Goal: Information Seeking & Learning: Find specific fact

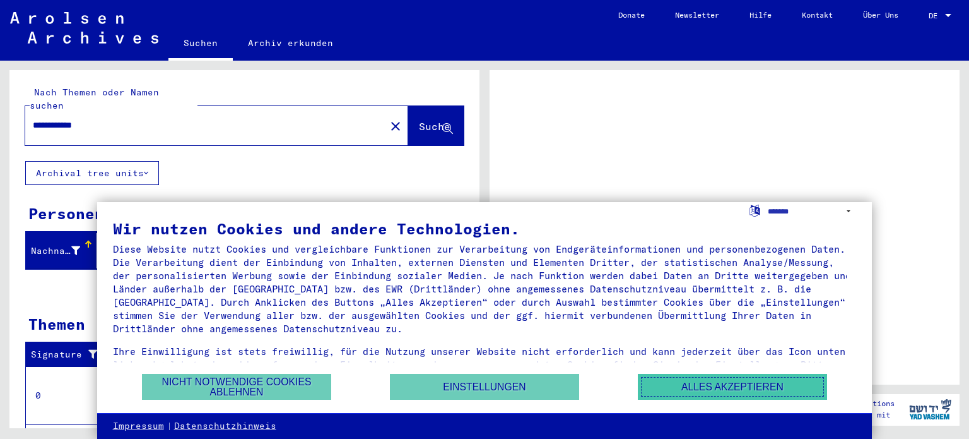
click at [668, 388] on button "Alles akzeptieren" at bounding box center [732, 387] width 189 height 26
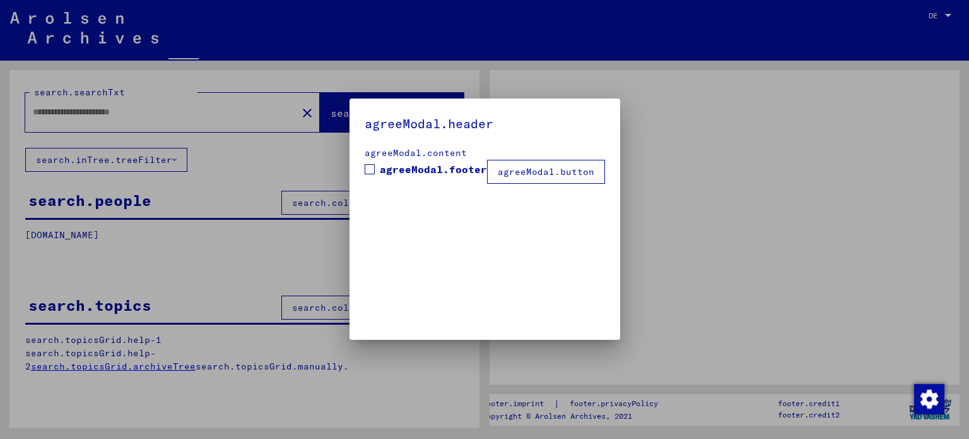
type input "**********"
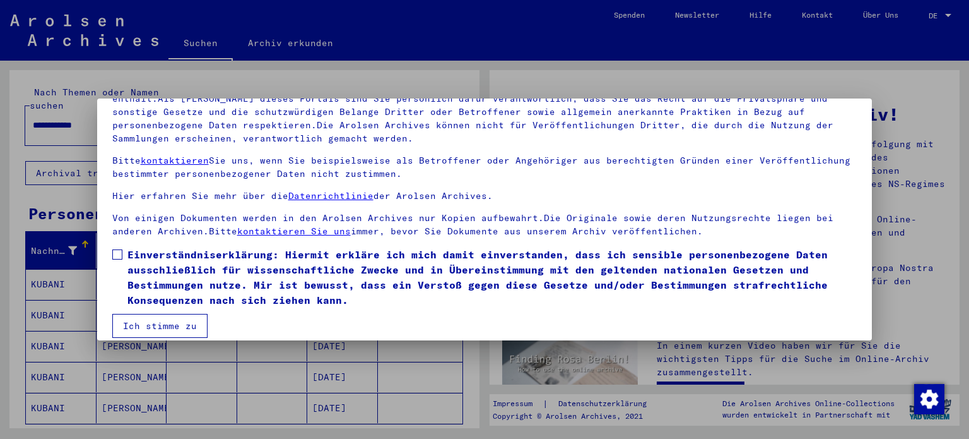
scroll to position [107, 0]
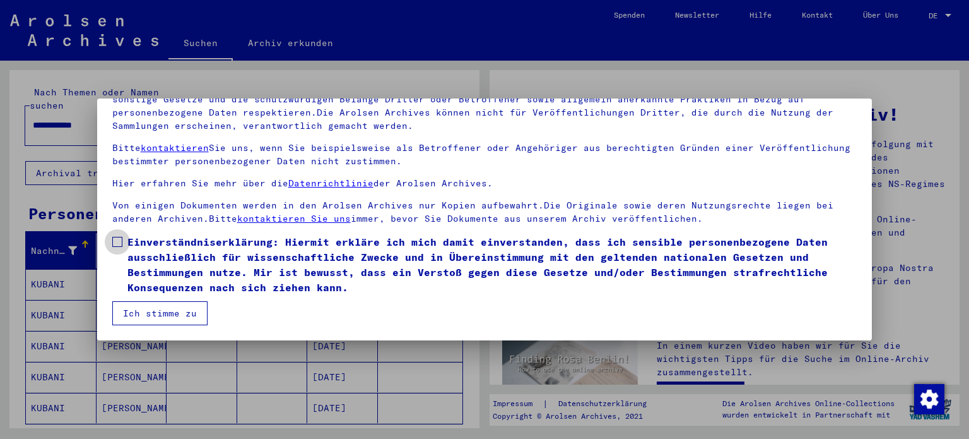
click at [114, 249] on label "Einverständniserklärung: Hiermit erkläre ich mich damit einverstanden, dass ich…" at bounding box center [484, 264] width 745 height 61
click at [145, 310] on button "Ich stimme zu" at bounding box center [159, 313] width 95 height 24
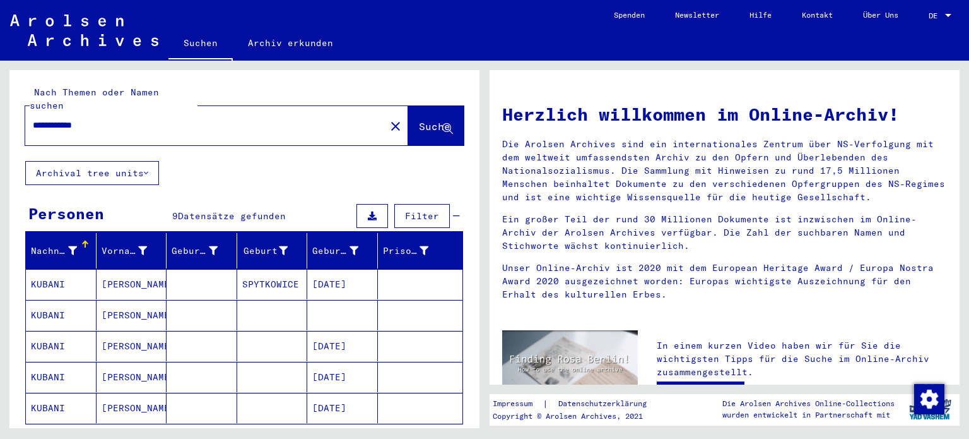
click at [106, 269] on mat-cell "[PERSON_NAME]" at bounding box center [132, 284] width 71 height 30
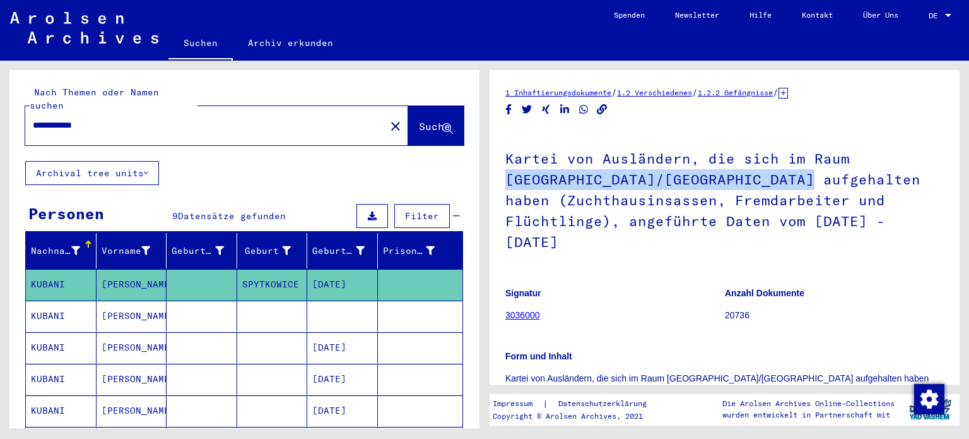
drag, startPoint x: 959, startPoint y: 157, endPoint x: 963, endPoint y: 174, distance: 17.5
click at [963, 174] on div "1 Inhaftierungsdokumente / 1.2 Verschiedenes / 1.2.2 Gefängnisse / [TECHNICAL_I…" at bounding box center [727, 244] width 485 height 367
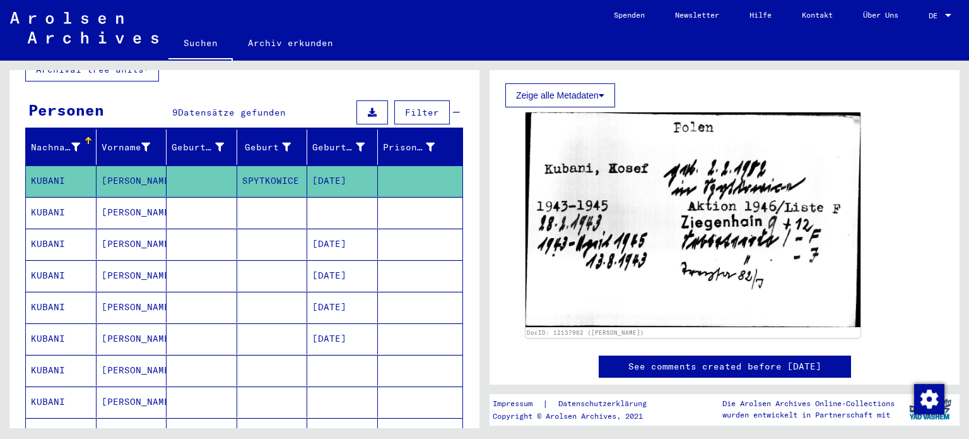
scroll to position [395, 0]
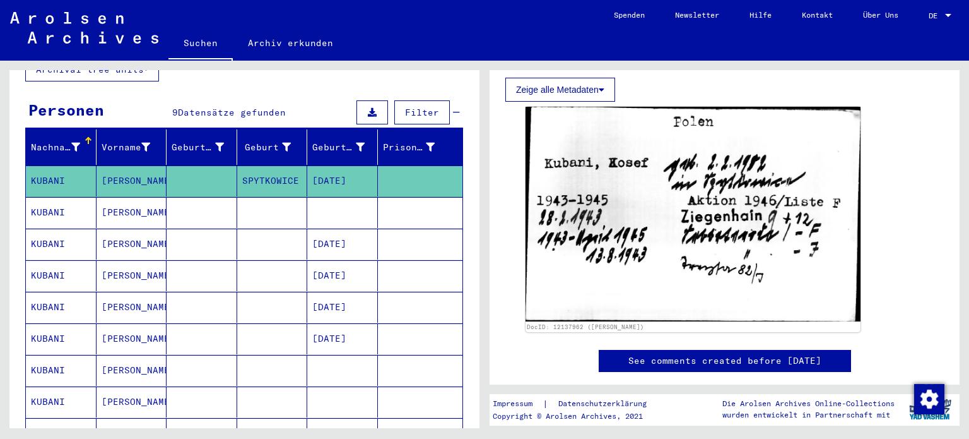
click at [721, 355] on link "See comments created before [DATE]" at bounding box center [725, 360] width 193 height 13
click at [68, 203] on mat-cell "KUBANI" at bounding box center [61, 212] width 71 height 31
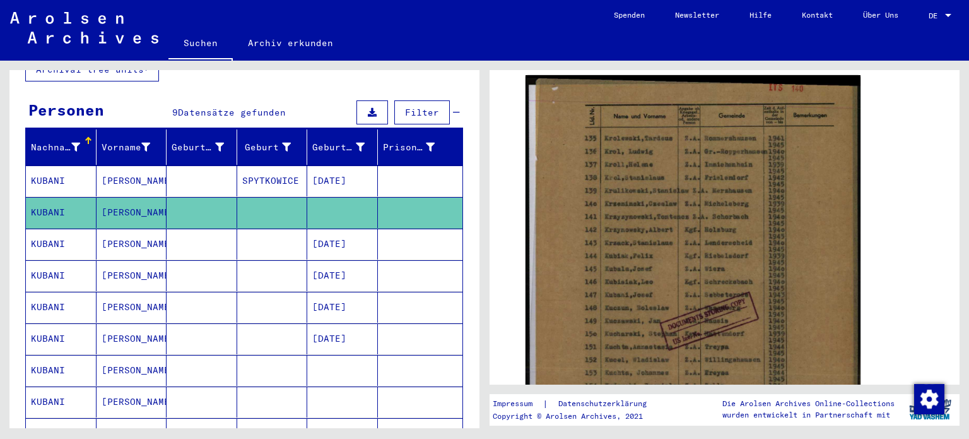
scroll to position [218, 0]
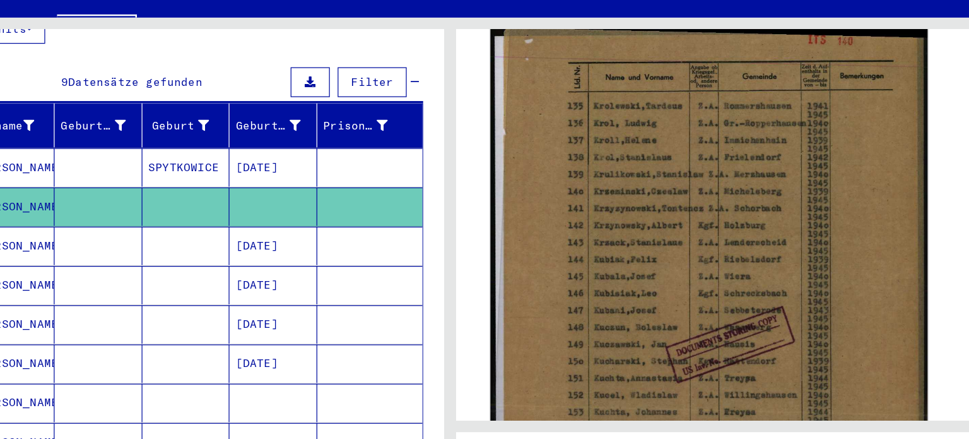
click at [627, 239] on img at bounding box center [694, 312] width 352 height 492
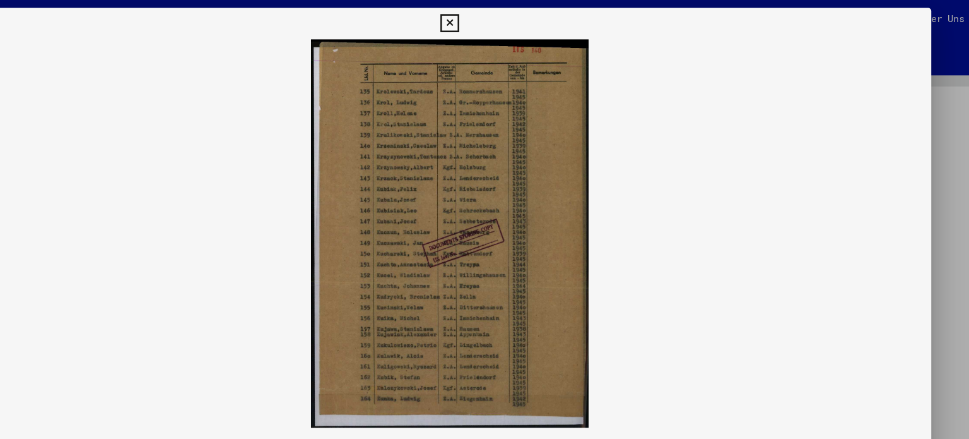
click at [479, 187] on img at bounding box center [485, 188] width 776 height 312
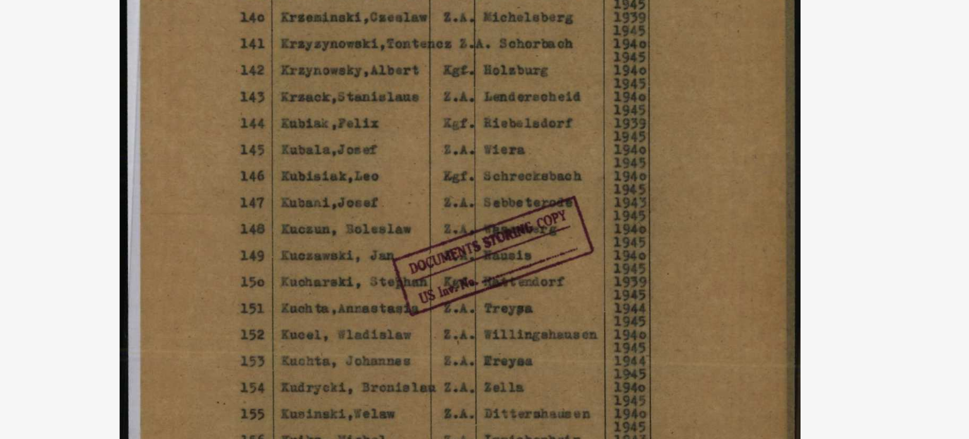
drag, startPoint x: 479, startPoint y: 187, endPoint x: 489, endPoint y: 153, distance: 35.4
click at [489, 153] on img at bounding box center [485, 188] width 776 height 312
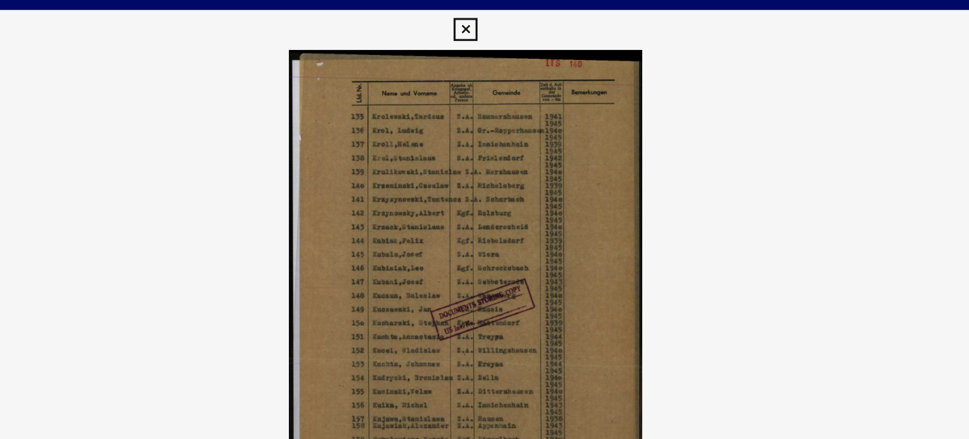
click at [485, 11] on icon at bounding box center [484, 18] width 15 height 15
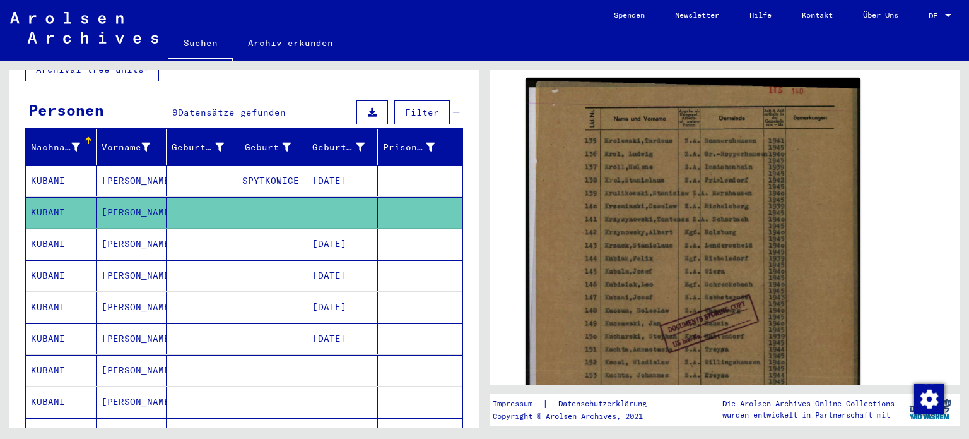
click at [69, 228] on mat-cell "KUBANI" at bounding box center [61, 243] width 71 height 31
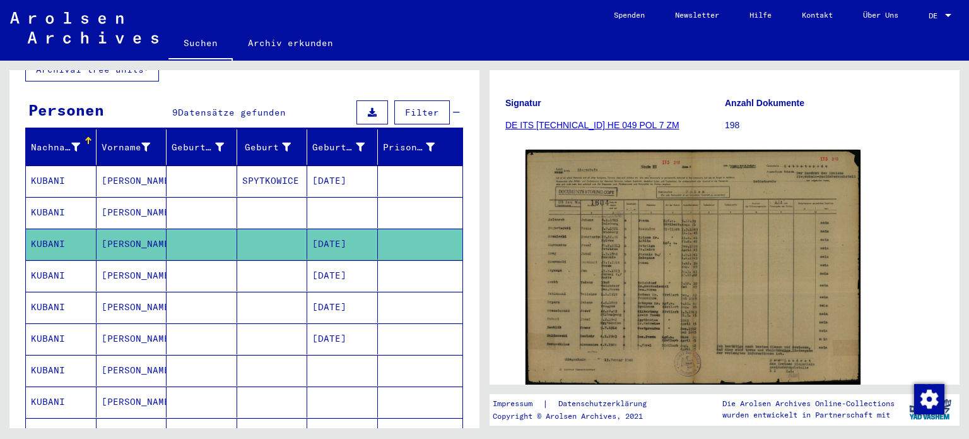
scroll to position [145, 0]
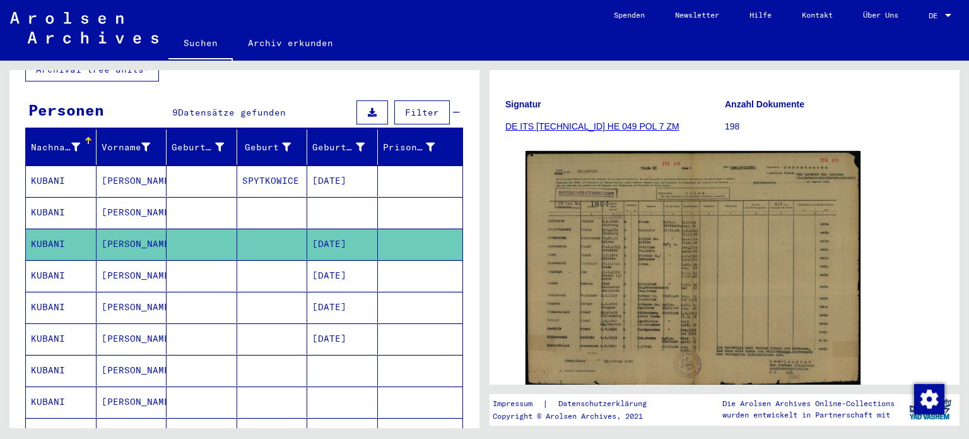
click at [543, 130] on link "DE ITS [TECHNICAL_ID] HE 049 POL 7 ZM" at bounding box center [593, 126] width 174 height 10
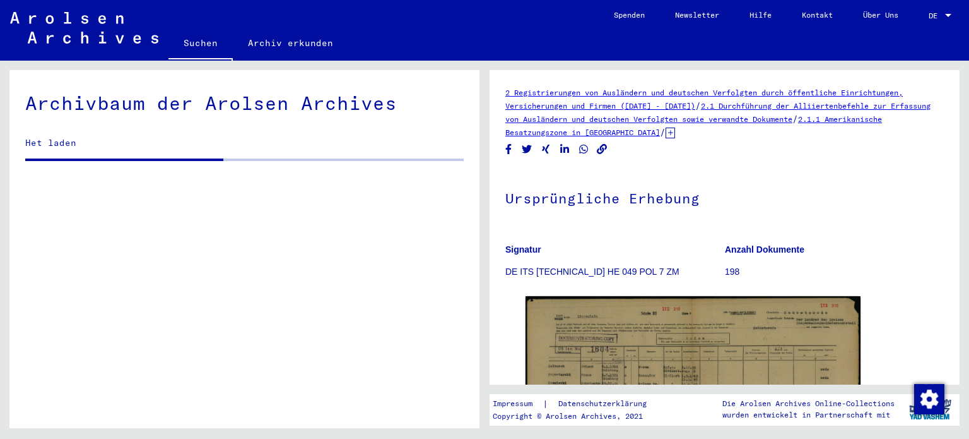
click at [543, 130] on div "2 Registrierungen von Ausländern und deutschen Verfolgten durch öffentliche Ein…" at bounding box center [725, 227] width 470 height 314
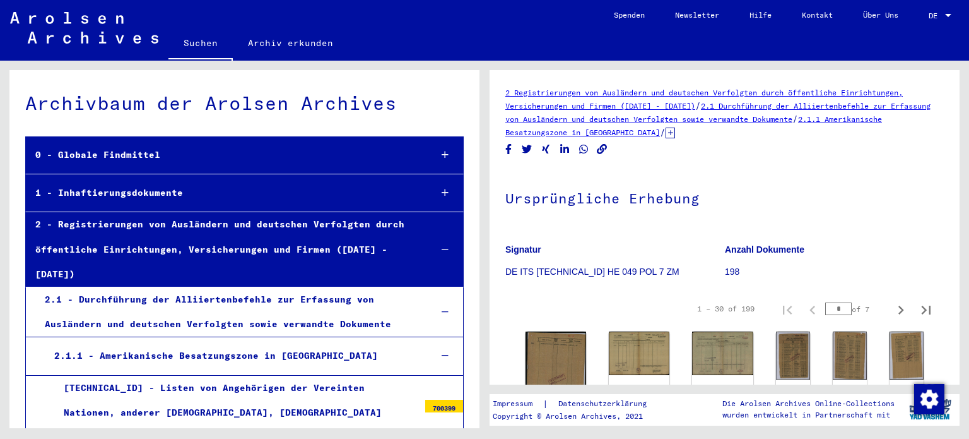
scroll to position [4239, 0]
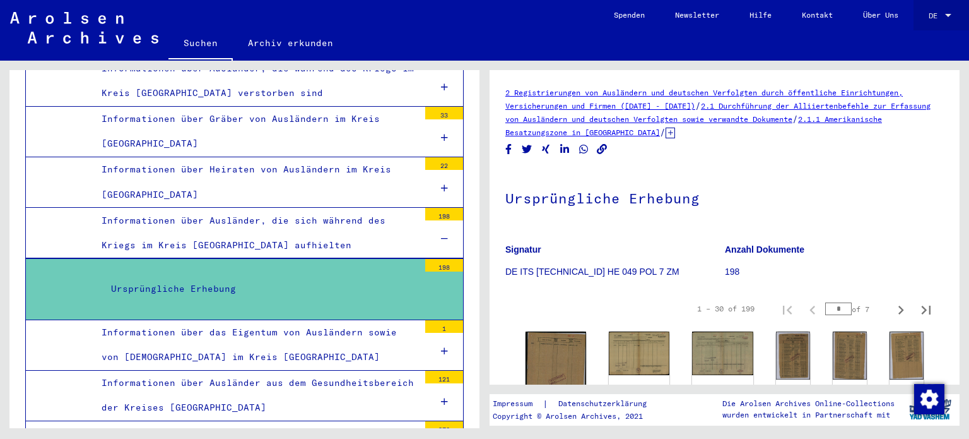
click at [935, 11] on span "DE" at bounding box center [936, 15] width 14 height 9
click at [922, 20] on span "English" at bounding box center [916, 22] width 31 height 9
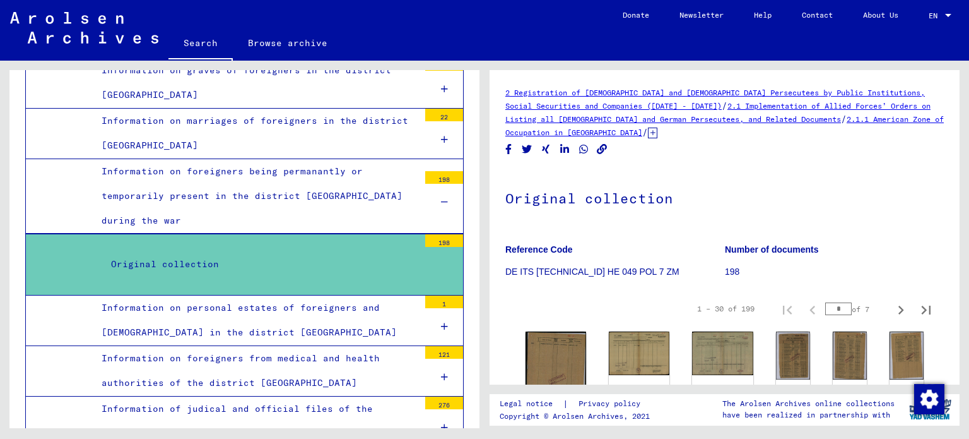
scroll to position [4267, 0]
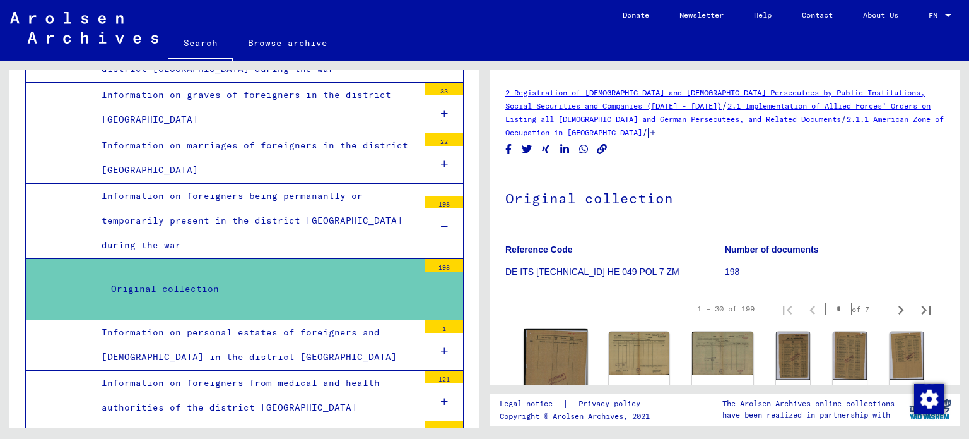
click at [551, 347] on img at bounding box center [557, 373] width 64 height 88
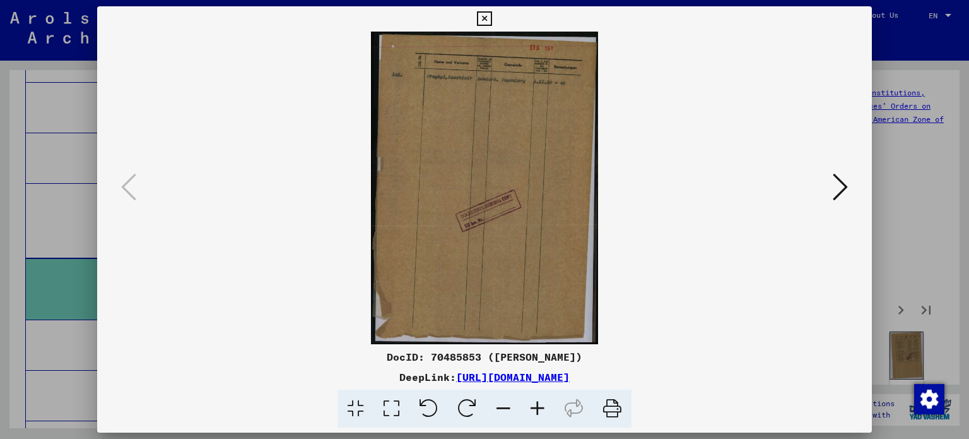
click at [838, 191] on icon at bounding box center [840, 187] width 15 height 30
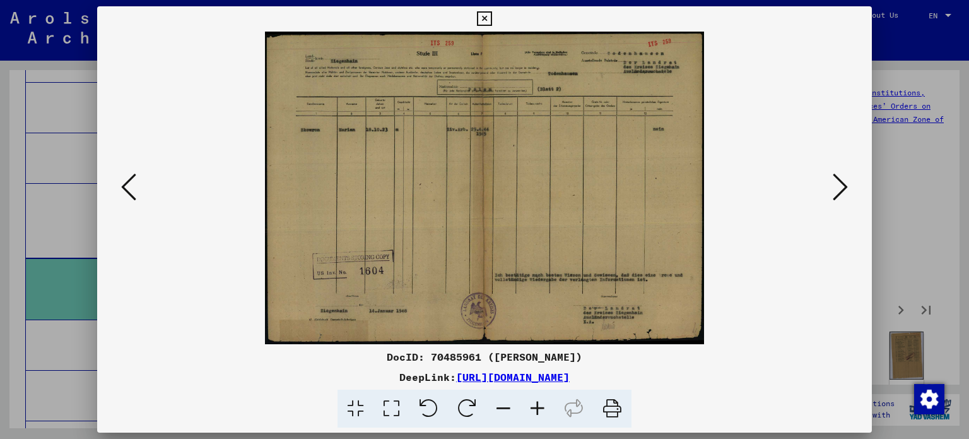
click at [838, 191] on icon at bounding box center [840, 187] width 15 height 30
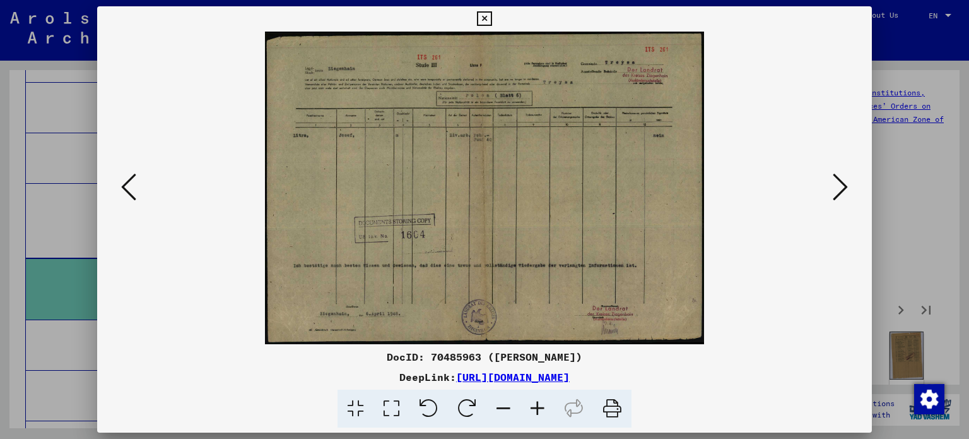
click at [838, 191] on icon at bounding box center [840, 187] width 15 height 30
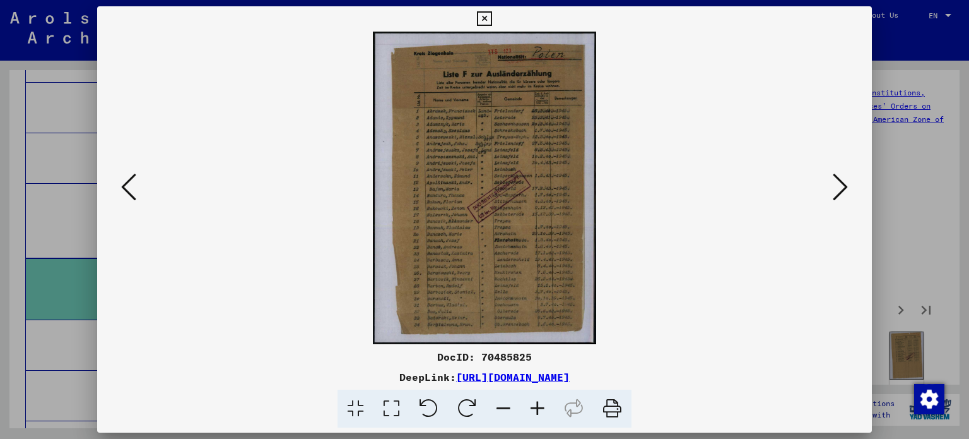
click at [838, 191] on icon at bounding box center [840, 187] width 15 height 30
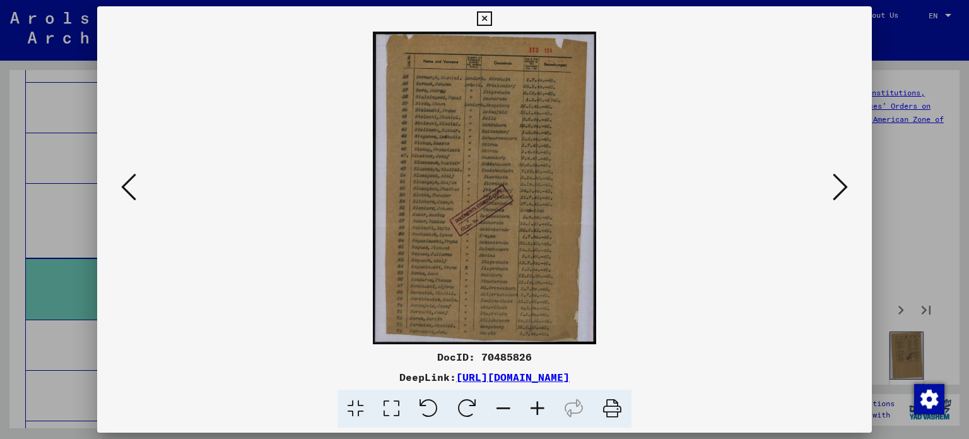
click at [838, 191] on icon at bounding box center [840, 187] width 15 height 30
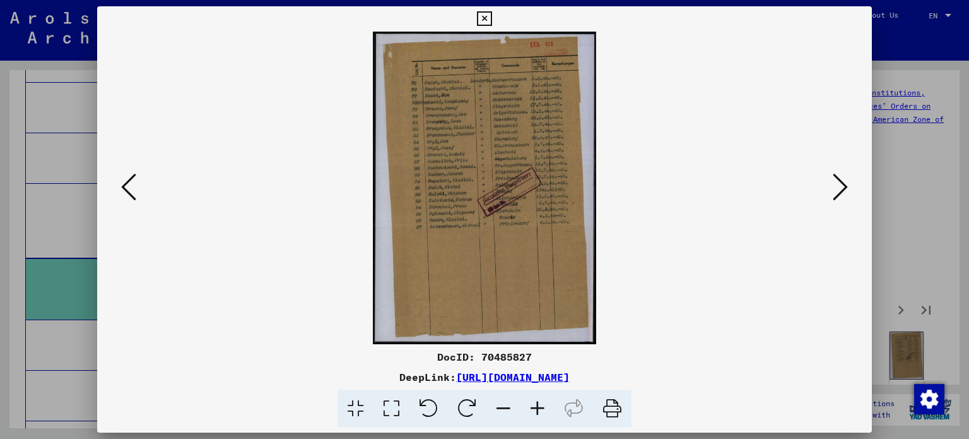
click at [838, 191] on icon at bounding box center [840, 187] width 15 height 30
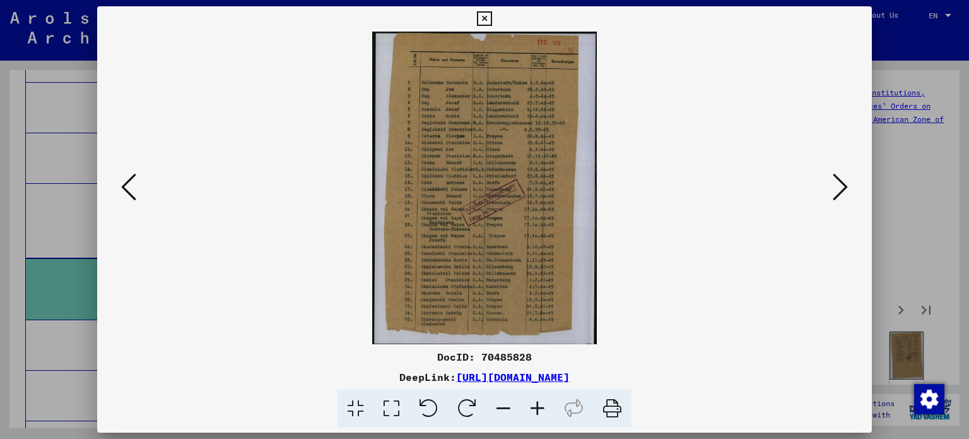
click at [838, 191] on icon at bounding box center [840, 187] width 15 height 30
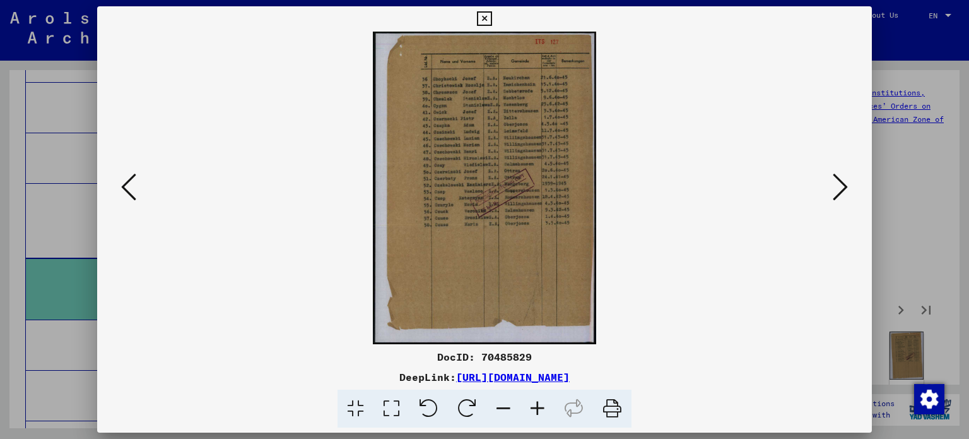
click at [838, 191] on icon at bounding box center [840, 187] width 15 height 30
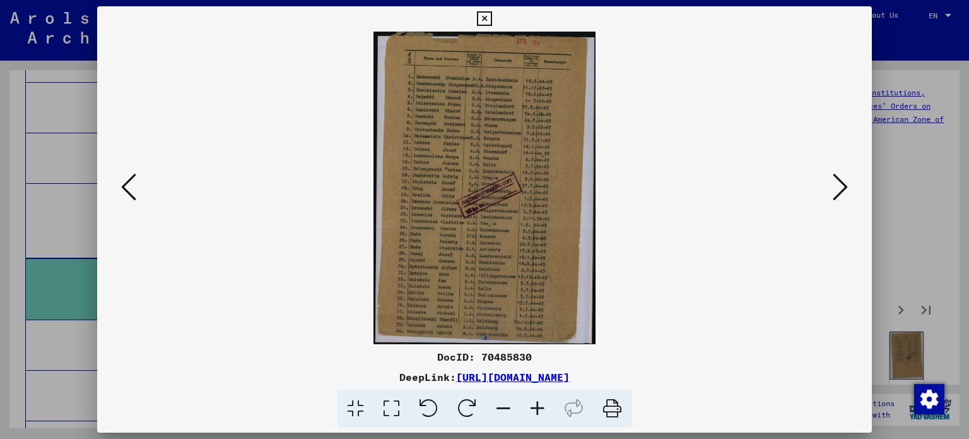
click at [838, 191] on icon at bounding box center [840, 187] width 15 height 30
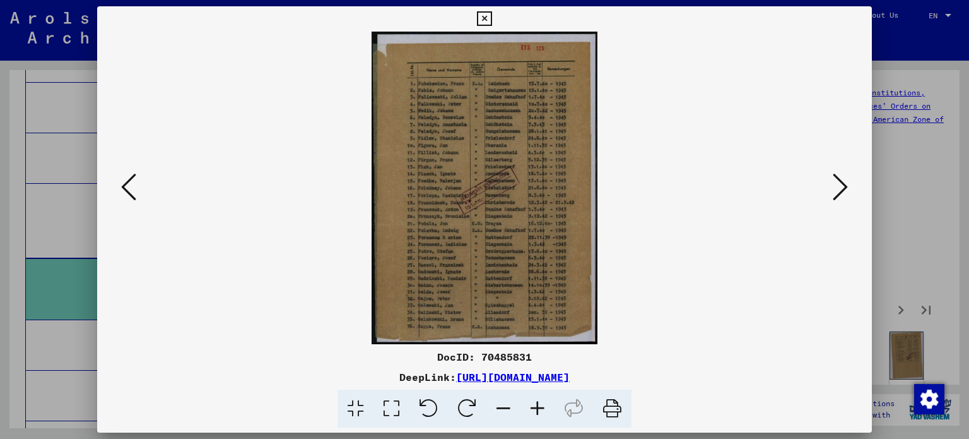
click at [934, 138] on div at bounding box center [484, 219] width 969 height 439
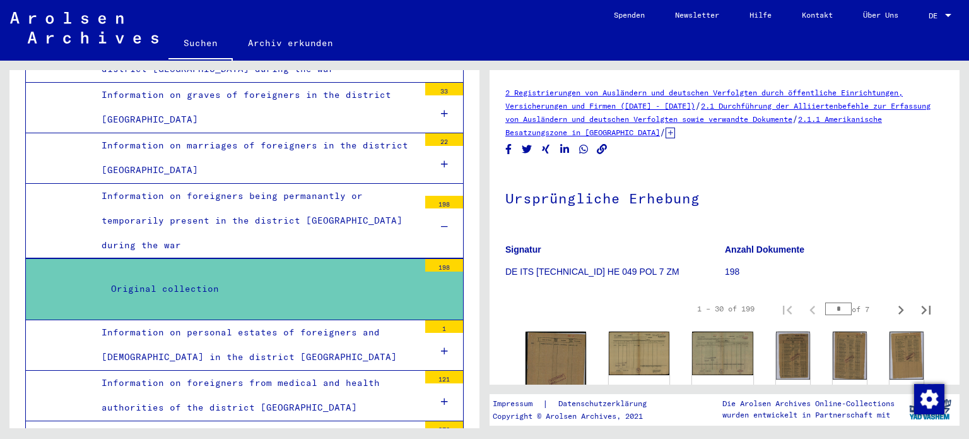
scroll to position [4239, 0]
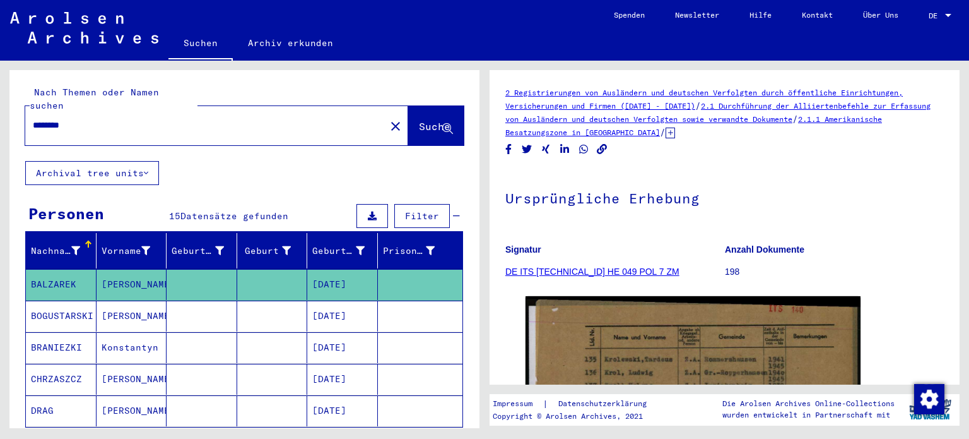
type input "**********"
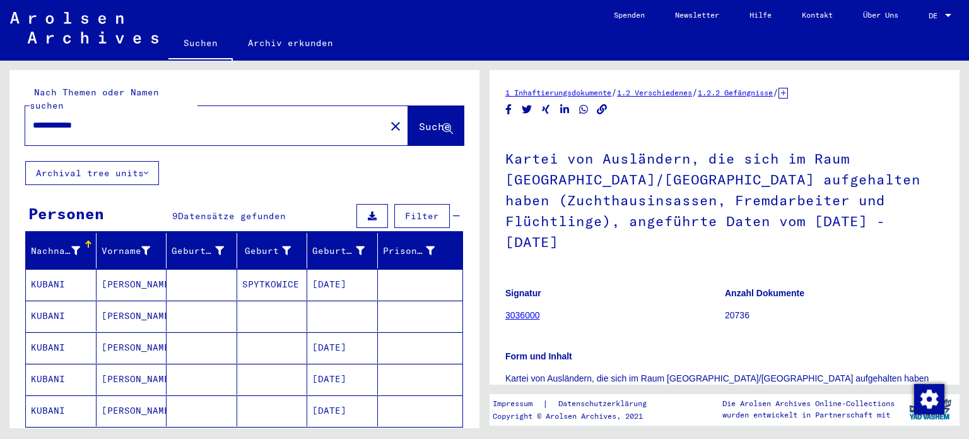
click at [57, 364] on mat-cell "KUBANI" at bounding box center [61, 379] width 71 height 31
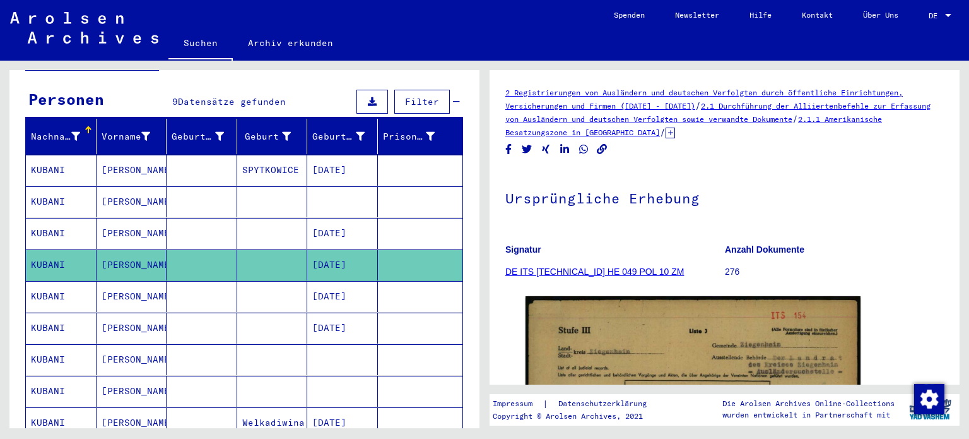
scroll to position [134, 0]
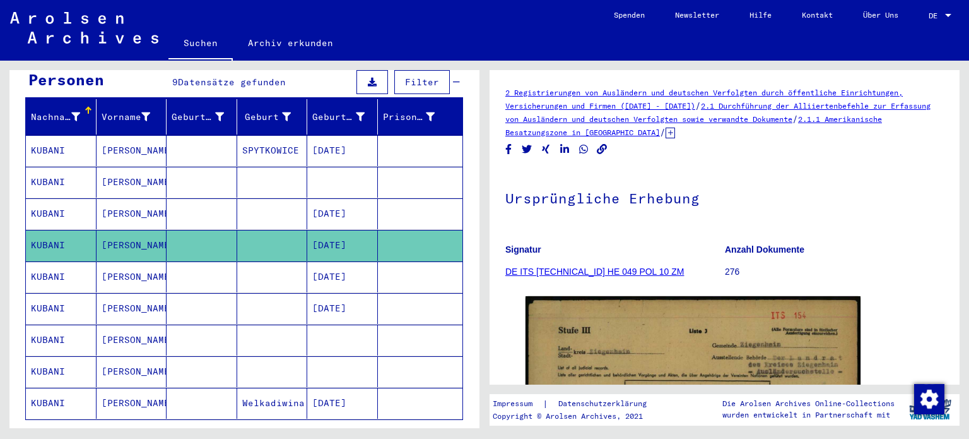
click at [47, 261] on mat-cell "KUBANI" at bounding box center [61, 276] width 71 height 31
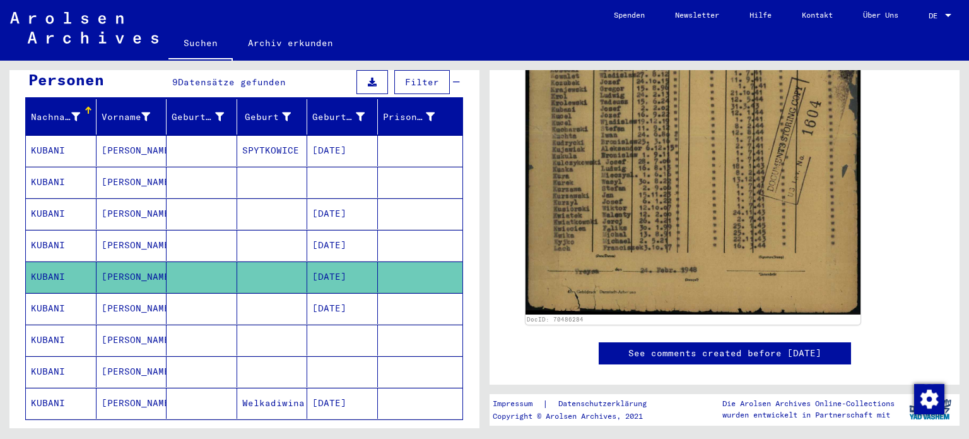
scroll to position [457, 0]
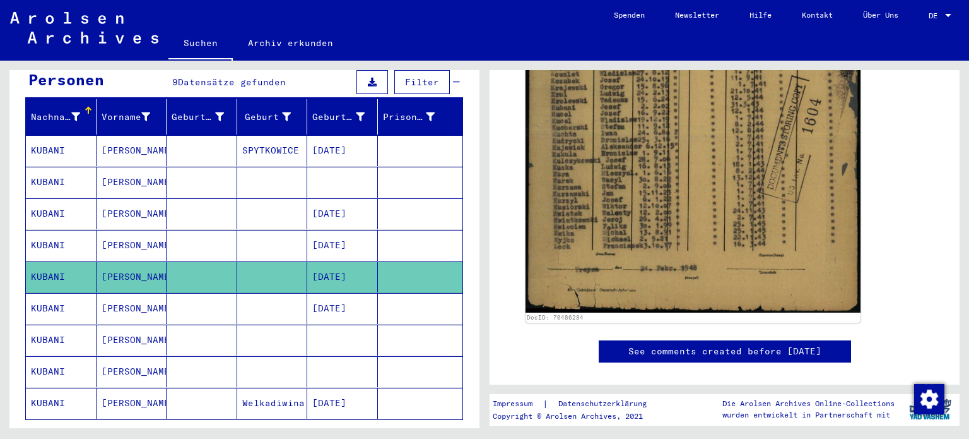
click at [58, 392] on icon at bounding box center [53, 388] width 32 height 50
click at [48, 395] on icon at bounding box center [53, 388] width 32 height 50
drag, startPoint x: 48, startPoint y: 395, endPoint x: 49, endPoint y: 388, distance: 7.6
click at [49, 388] on icon at bounding box center [53, 388] width 32 height 50
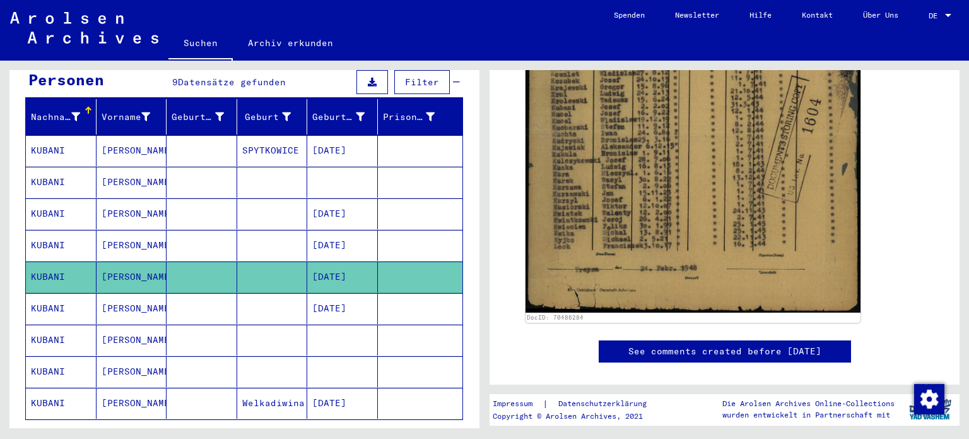
click at [49, 388] on icon at bounding box center [53, 388] width 32 height 50
click at [59, 293] on mat-cell "KUBANI" at bounding box center [61, 308] width 71 height 31
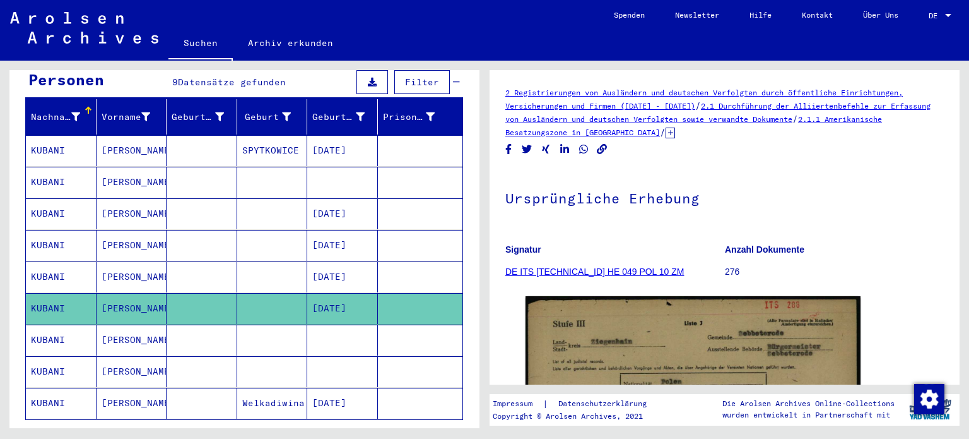
click at [57, 324] on mat-cell "KUBANI" at bounding box center [61, 339] width 71 height 31
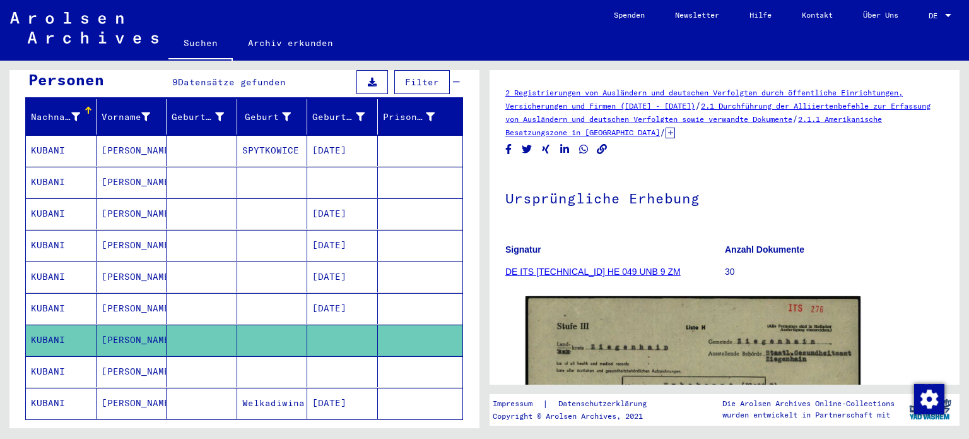
click at [57, 329] on mat-cell "KUBANI" at bounding box center [61, 339] width 71 height 31
click at [53, 359] on mat-cell "KUBANI" at bounding box center [61, 371] width 71 height 31
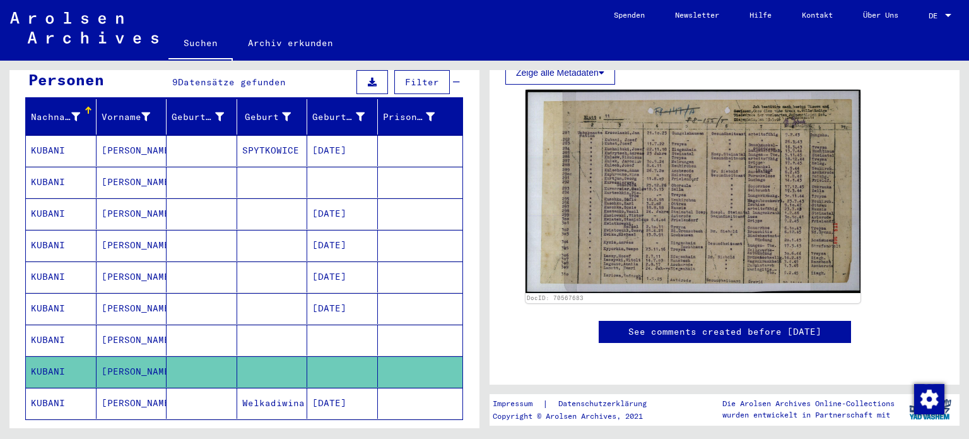
scroll to position [485, 0]
click at [337, 388] on mat-cell "[DATE]" at bounding box center [342, 403] width 71 height 31
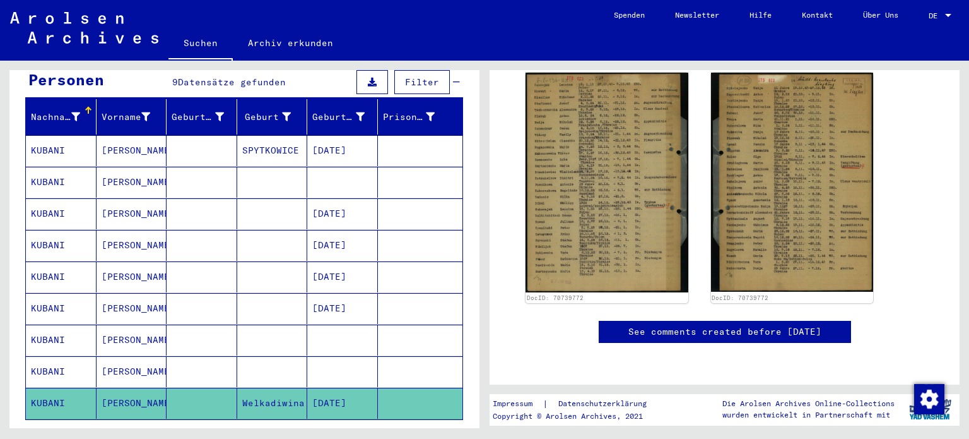
scroll to position [195, 0]
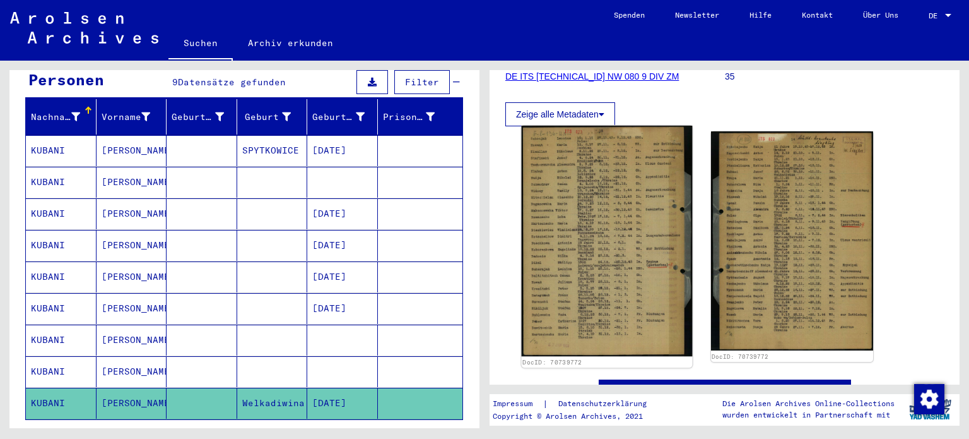
click at [569, 277] on img at bounding box center [607, 241] width 170 height 230
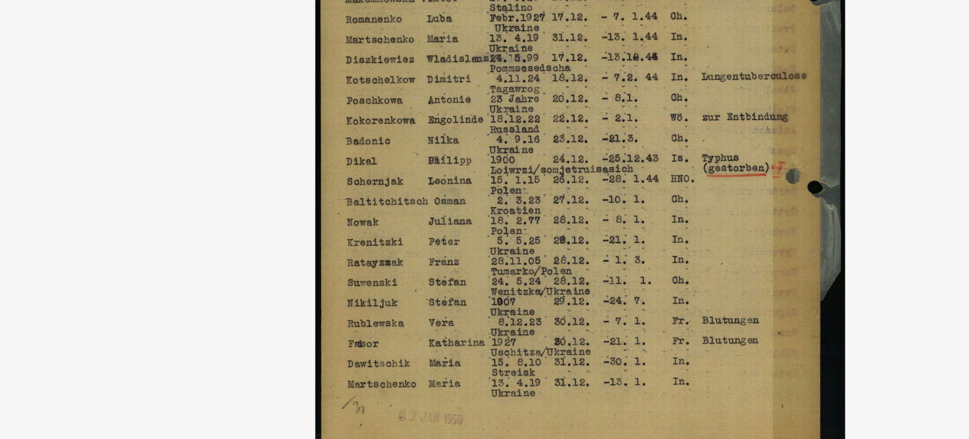
drag, startPoint x: 411, startPoint y: 260, endPoint x: 411, endPoint y: 282, distance: 21.5
click at [411, 282] on img at bounding box center [485, 188] width 690 height 312
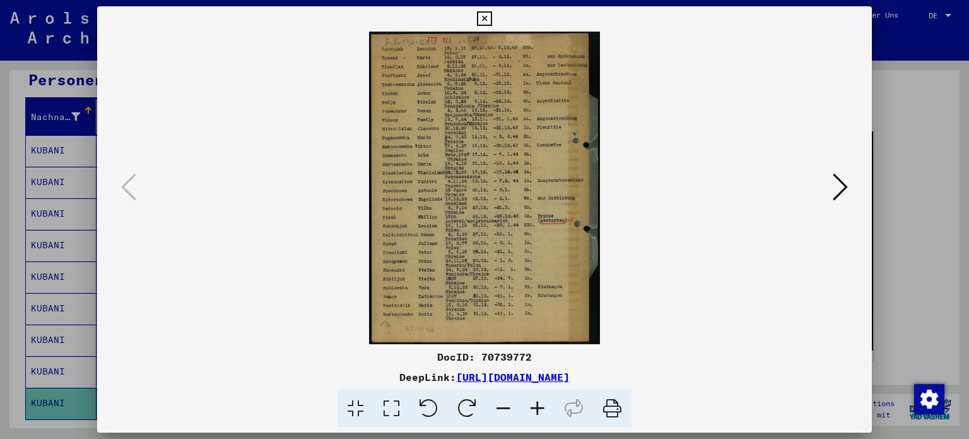
click at [846, 178] on icon at bounding box center [840, 187] width 15 height 30
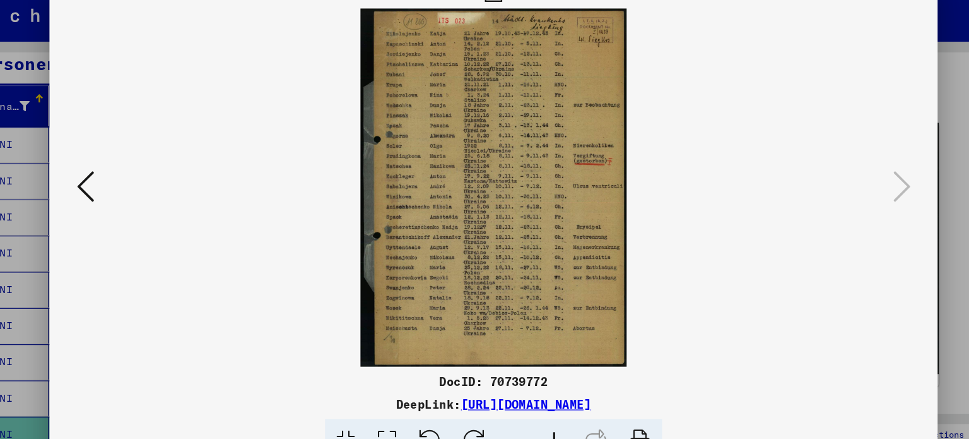
click at [896, 125] on div at bounding box center [484, 219] width 969 height 439
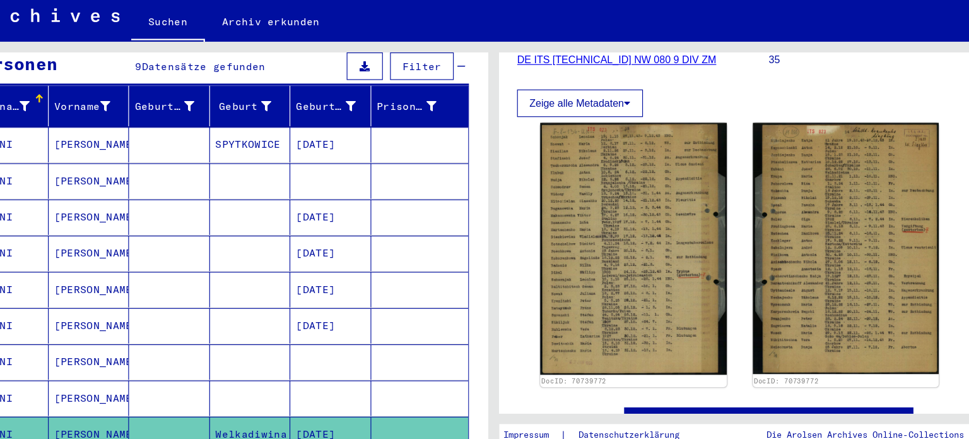
click at [260, 135] on mat-cell "SPYTKOWICE" at bounding box center [272, 150] width 71 height 31
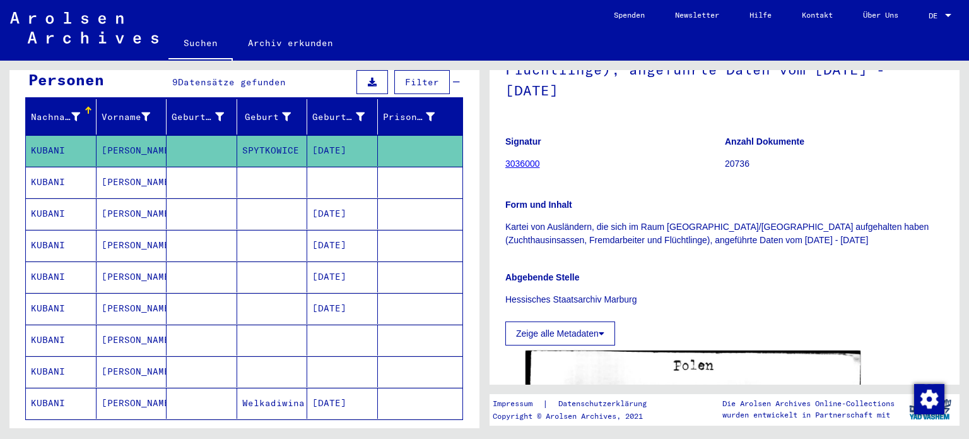
scroll to position [162, 0]
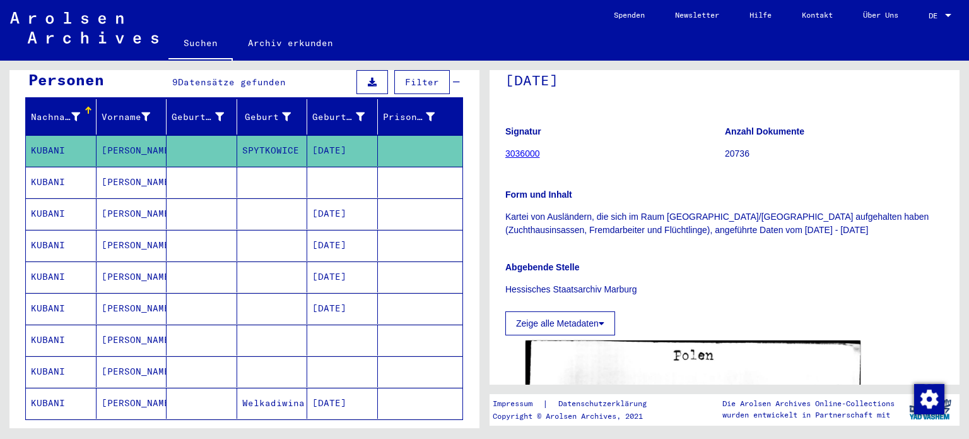
click at [576, 320] on button "Zeige alle Metadaten" at bounding box center [561, 323] width 110 height 24
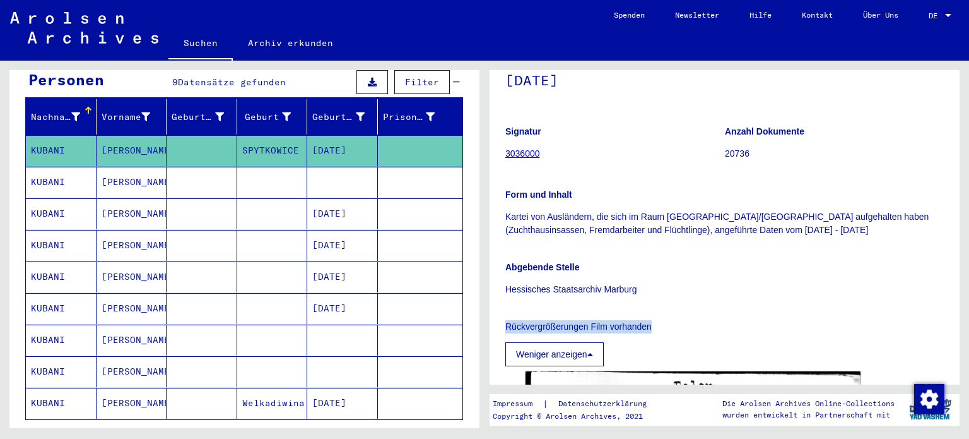
drag, startPoint x: 506, startPoint y: 326, endPoint x: 656, endPoint y: 316, distance: 150.5
click at [656, 316] on div "Rückvergrößerungen Film vorhanden" at bounding box center [725, 319] width 439 height 28
click at [938, 8] on div "DE DE" at bounding box center [941, 12] width 25 height 21
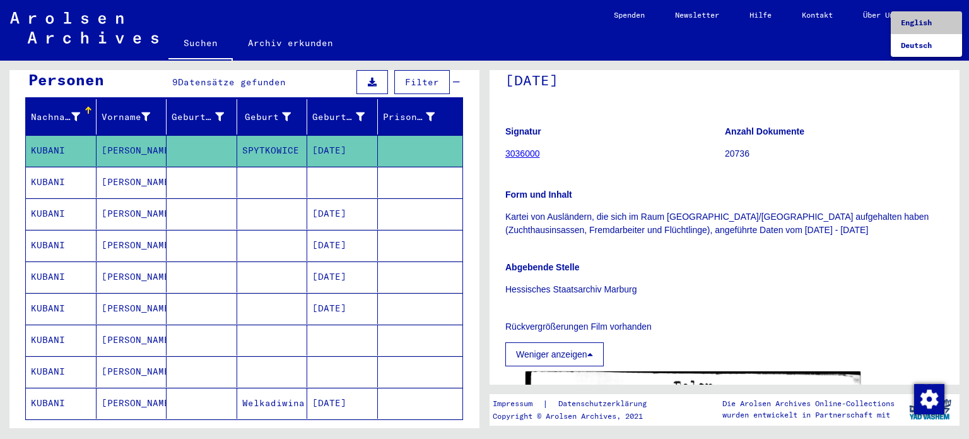
click at [913, 25] on span "English" at bounding box center [916, 22] width 31 height 9
click at [952, 7] on div "DE DE" at bounding box center [941, 12] width 25 height 21
click at [932, 19] on span "English" at bounding box center [916, 22] width 31 height 9
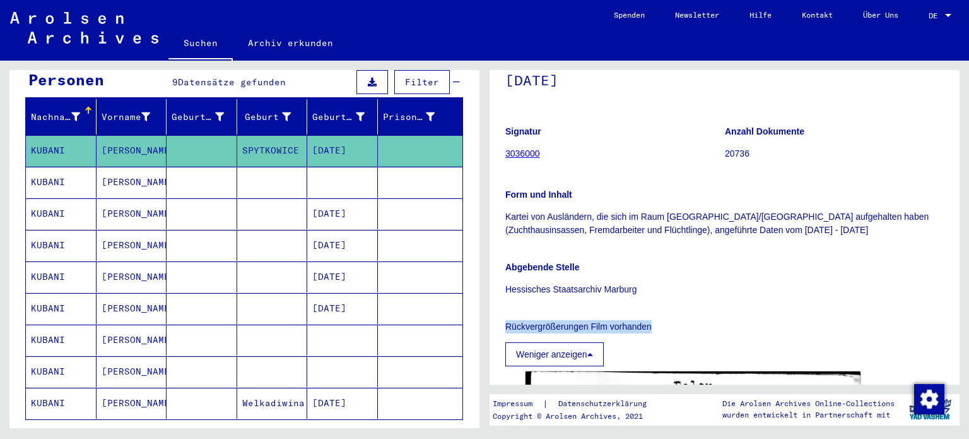
drag, startPoint x: 650, startPoint y: 329, endPoint x: 495, endPoint y: 328, distance: 155.3
click at [495, 328] on yv-its-full-details "1 Inhaftierungsdokumente / 1.2 Verschiedenes / 1.2.2 Gefängnisse / [TECHNICAL_I…" at bounding box center [725, 293] width 470 height 738
copy p "Rückvergrößerungen Film vorhanden"
click at [528, 149] on link "3036000" at bounding box center [523, 153] width 35 height 10
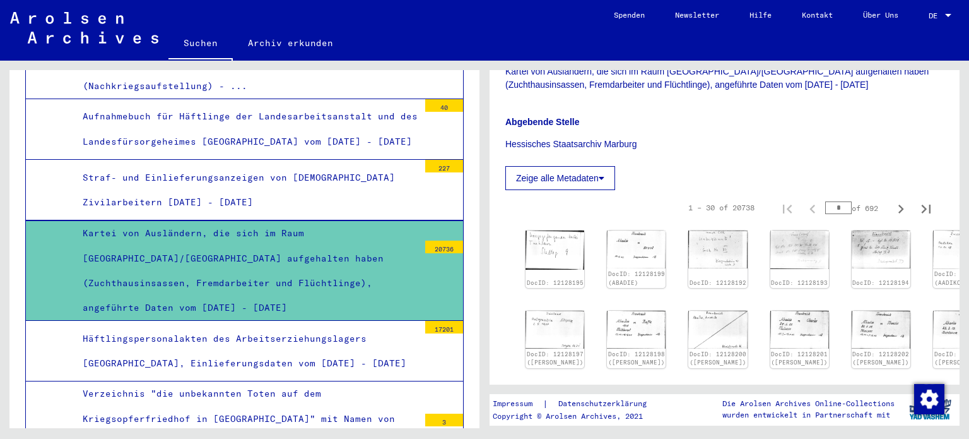
scroll to position [323, 0]
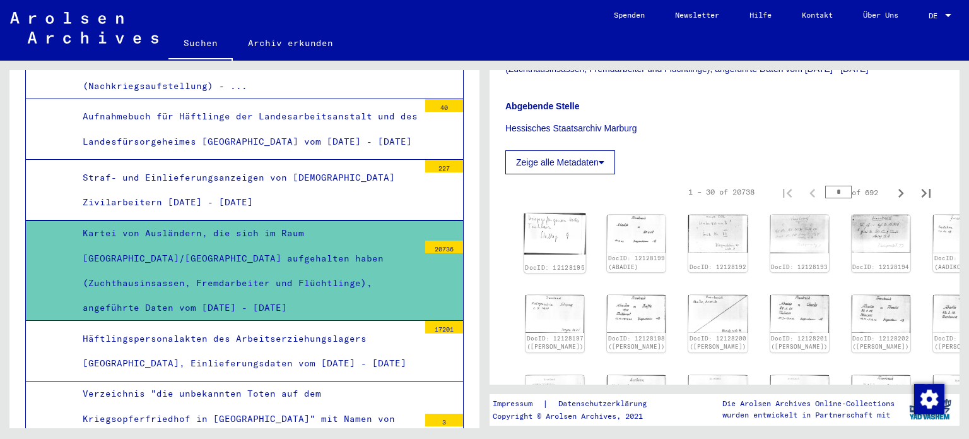
click at [553, 235] on img at bounding box center [556, 233] width 62 height 41
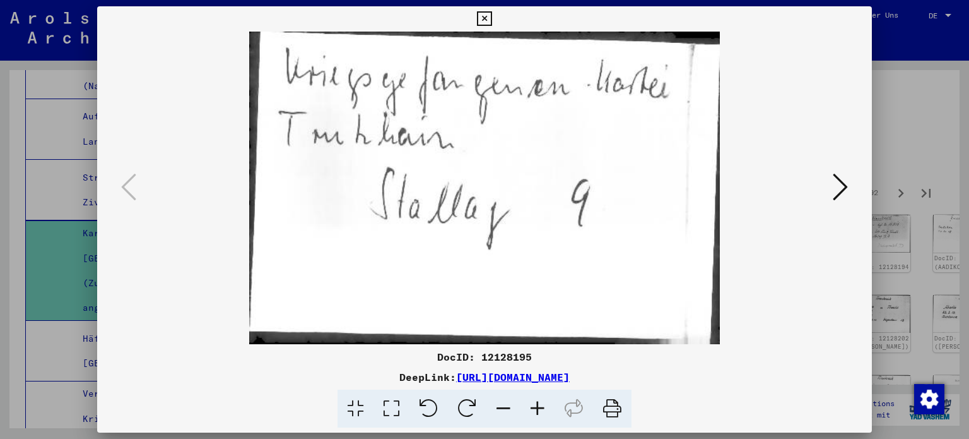
click at [838, 190] on icon at bounding box center [840, 187] width 15 height 30
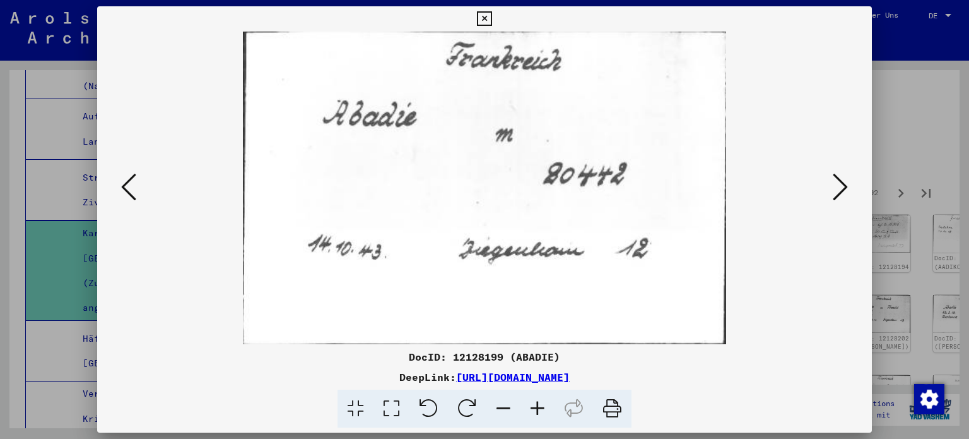
click at [838, 190] on icon at bounding box center [840, 187] width 15 height 30
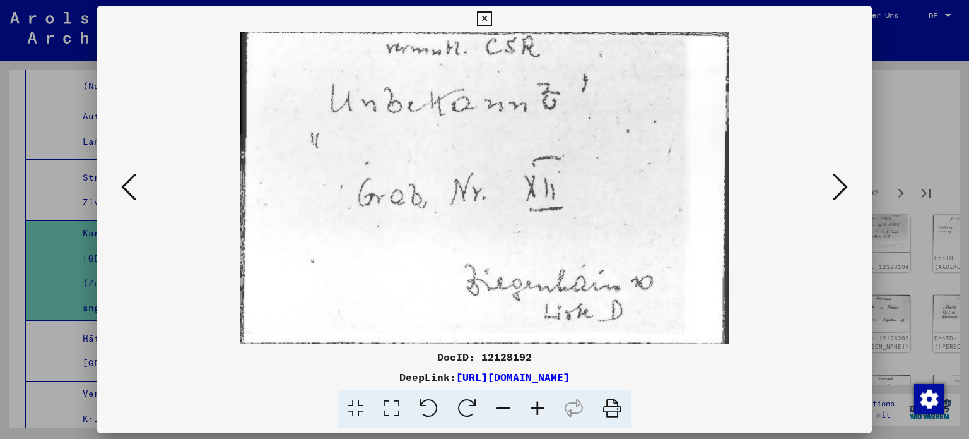
click at [838, 190] on icon at bounding box center [840, 187] width 15 height 30
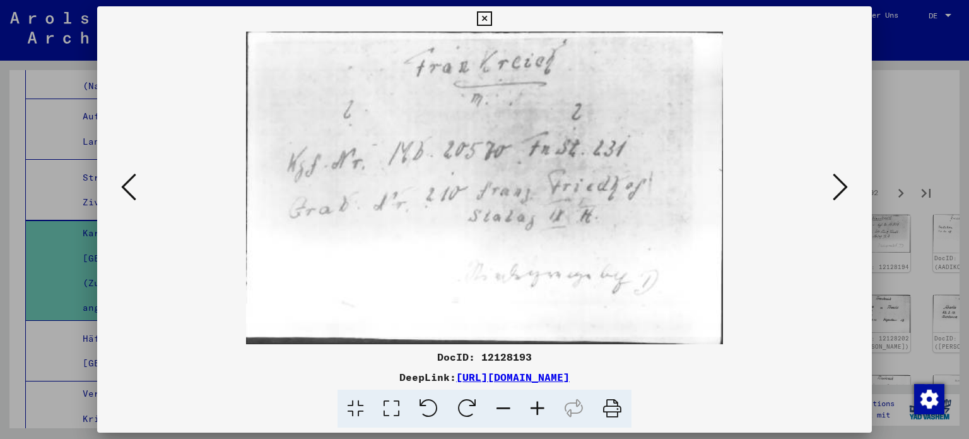
click at [838, 190] on icon at bounding box center [840, 187] width 15 height 30
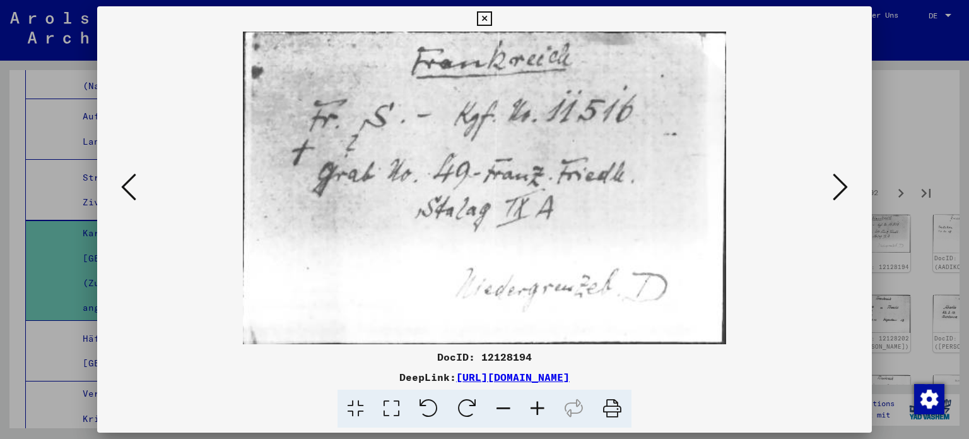
click at [112, 189] on div at bounding box center [485, 188] width 776 height 312
click at [126, 187] on icon at bounding box center [128, 187] width 15 height 30
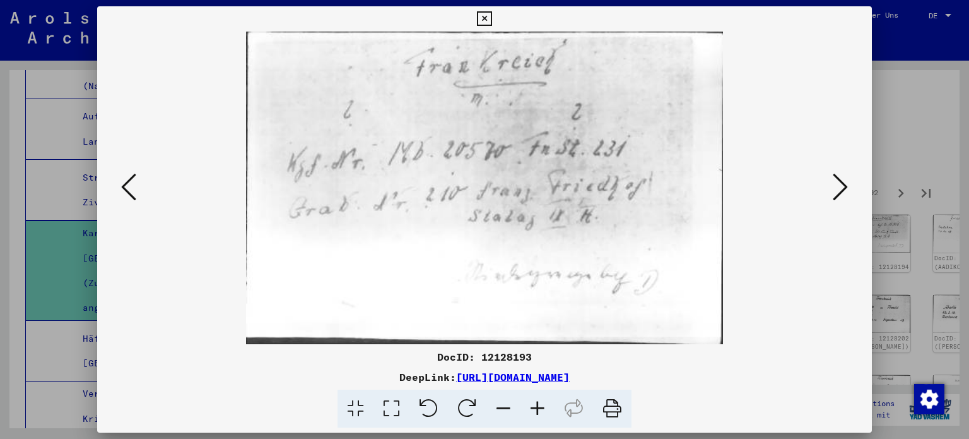
click at [841, 182] on icon at bounding box center [840, 187] width 15 height 30
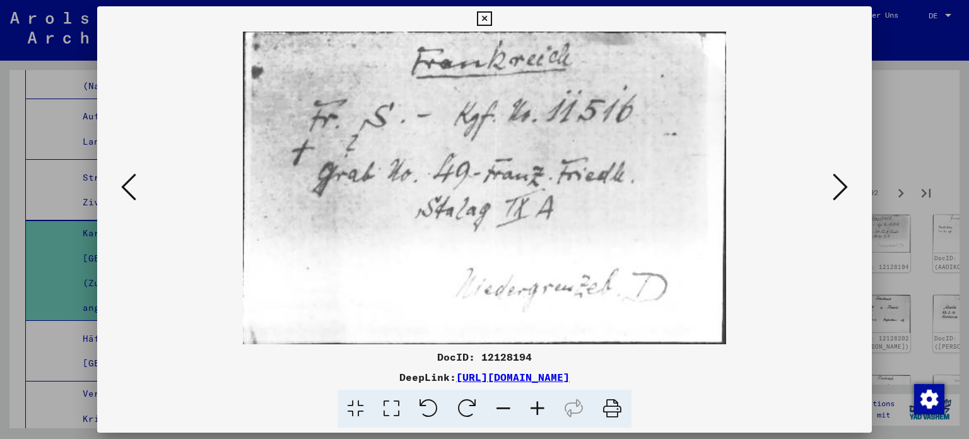
click at [841, 182] on icon at bounding box center [840, 187] width 15 height 30
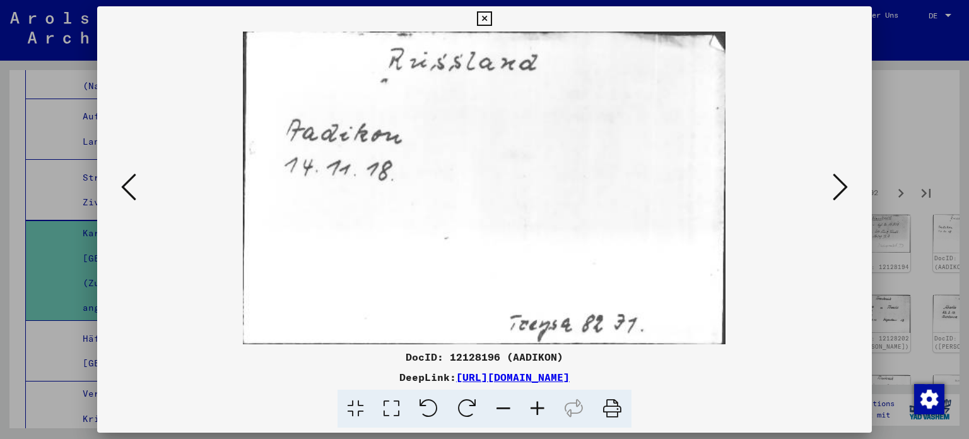
click at [841, 182] on icon at bounding box center [840, 187] width 15 height 30
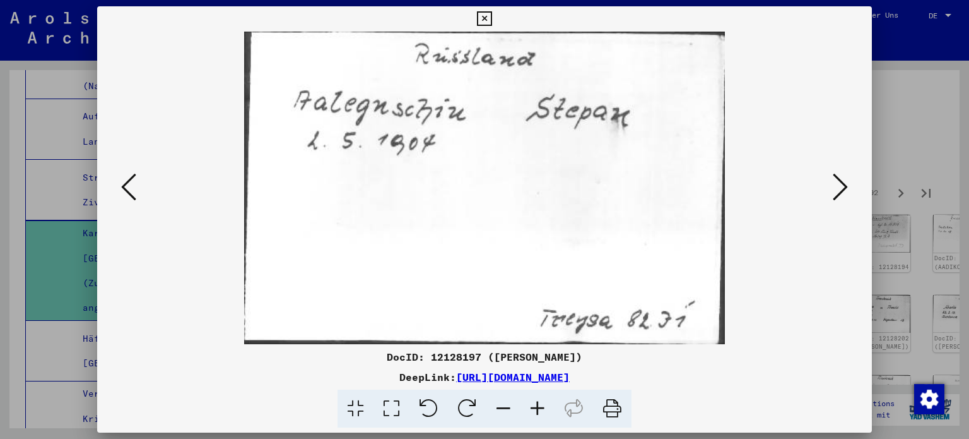
click at [841, 182] on icon at bounding box center [840, 187] width 15 height 30
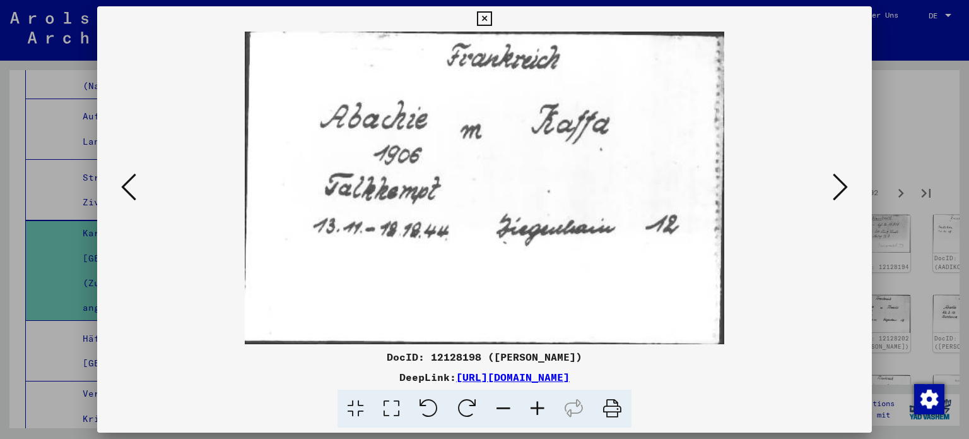
click at [841, 182] on icon at bounding box center [840, 187] width 15 height 30
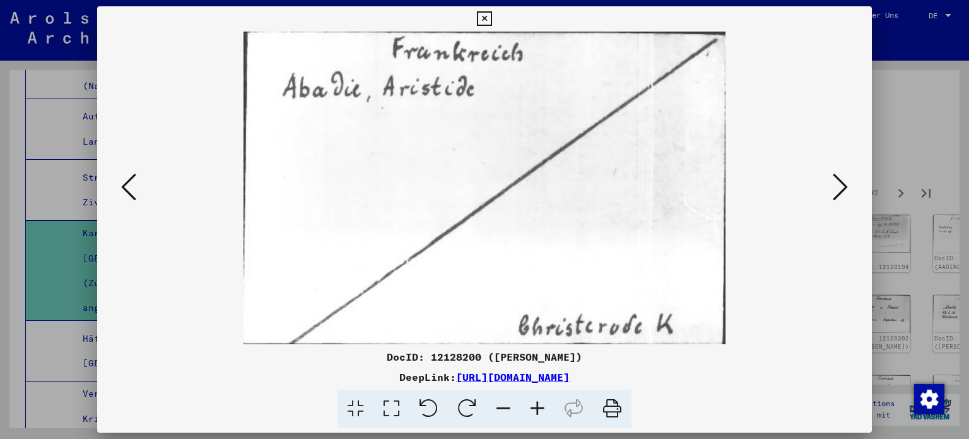
click at [841, 182] on icon at bounding box center [840, 187] width 15 height 30
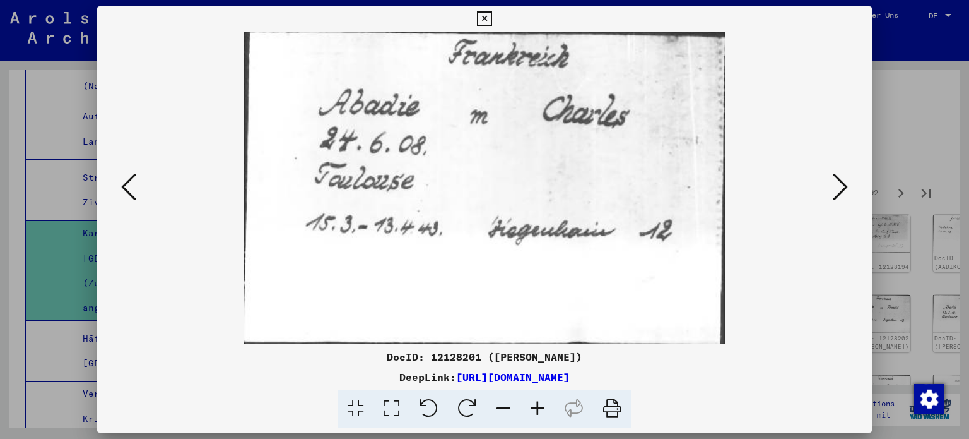
click at [841, 182] on icon at bounding box center [840, 187] width 15 height 30
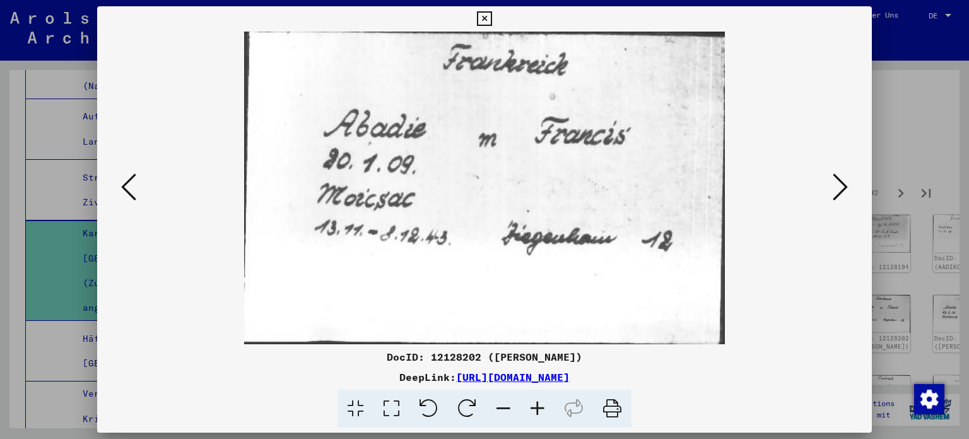
click at [905, 105] on div at bounding box center [484, 219] width 969 height 439
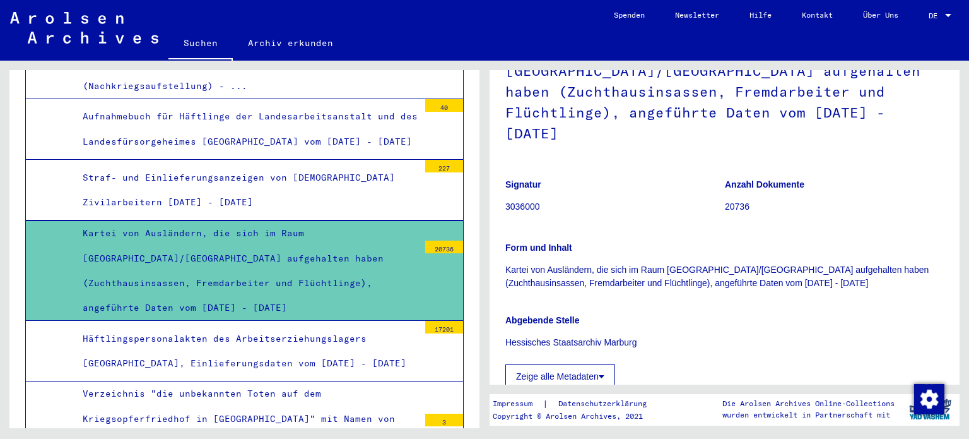
scroll to position [0, 0]
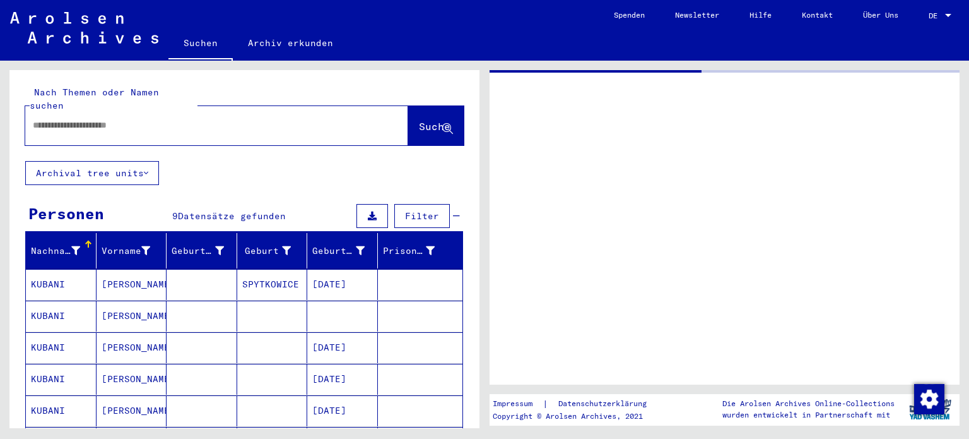
type input "********"
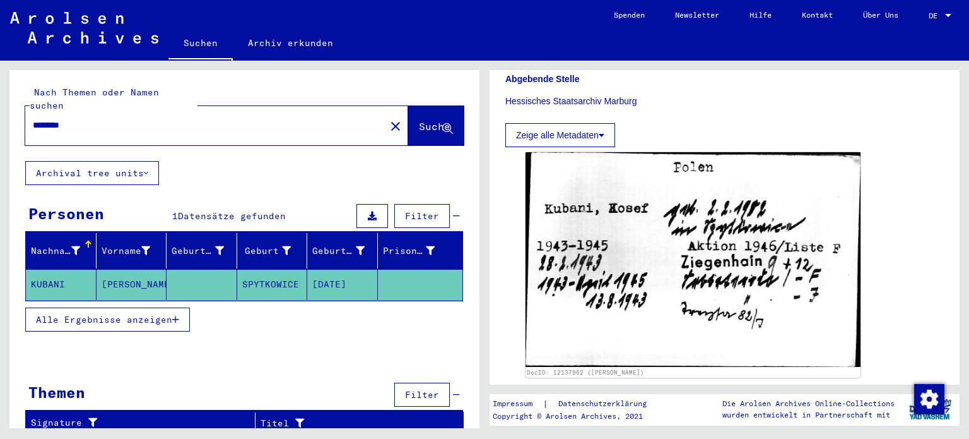
scroll to position [376, 0]
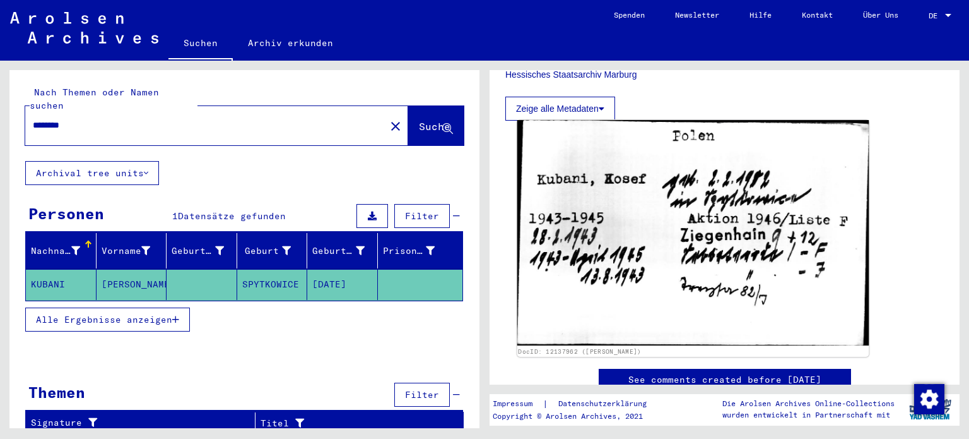
click at [697, 287] on img at bounding box center [694, 232] width 352 height 225
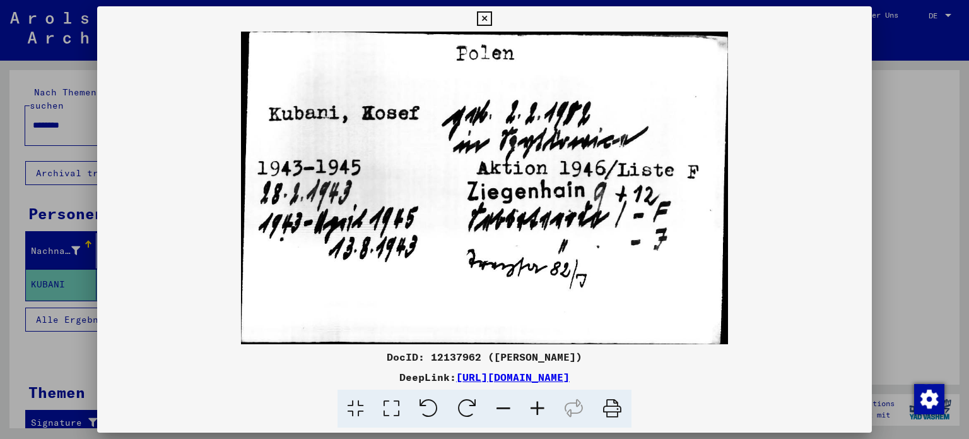
click at [910, 137] on div at bounding box center [484, 219] width 969 height 439
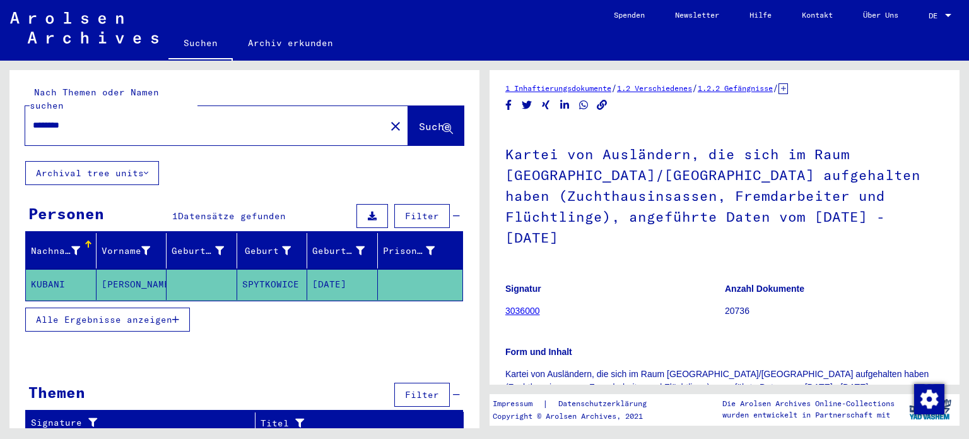
scroll to position [10, 0]
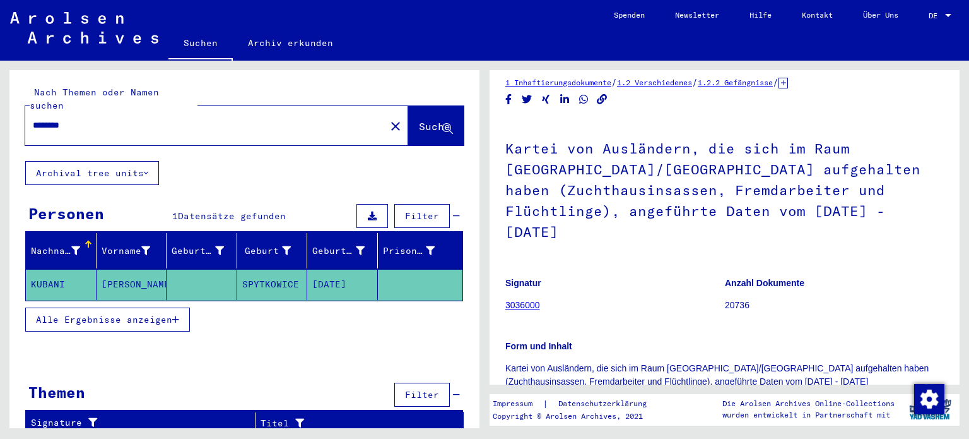
click at [524, 302] on link "3036000" at bounding box center [523, 305] width 35 height 10
